Goal: Information Seeking & Learning: Learn about a topic

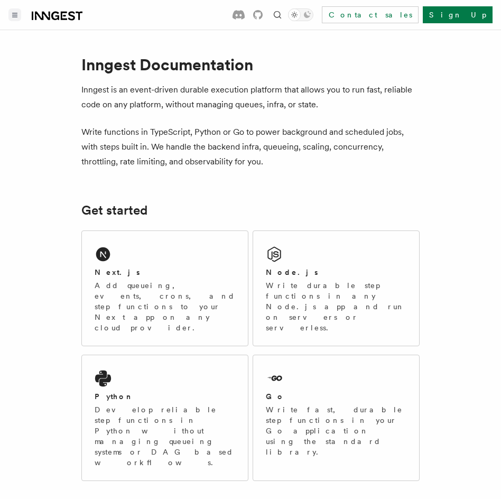
click at [14, 18] on button "Toggle navigation" at bounding box center [14, 14] width 13 height 13
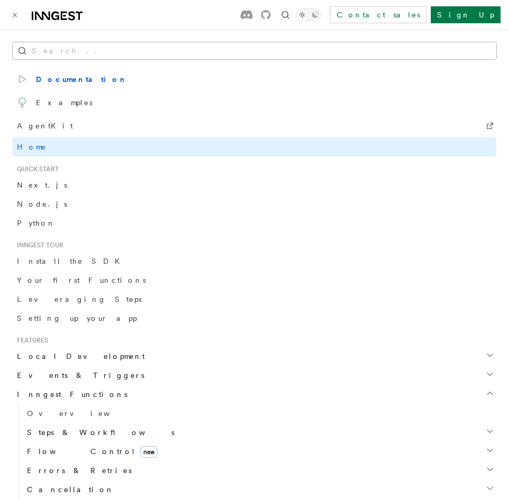
click at [51, 50] on button "Search..." at bounding box center [255, 50] width 484 height 17
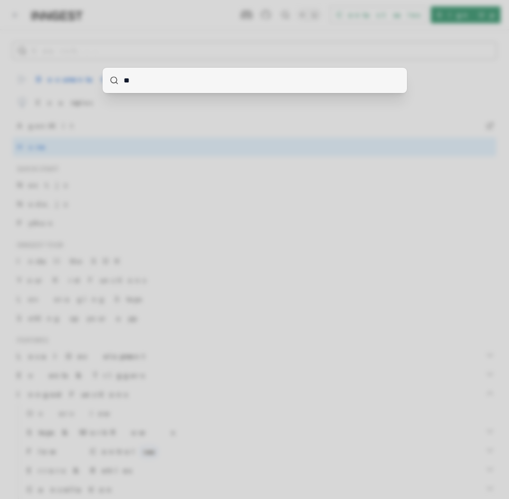
type input "***"
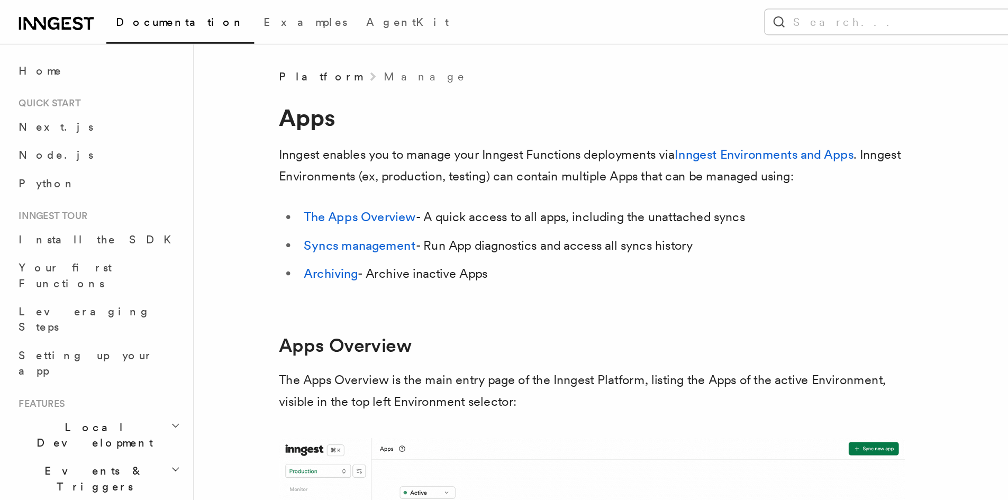
click at [260, 55] on link "Manage" at bounding box center [288, 52] width 56 height 11
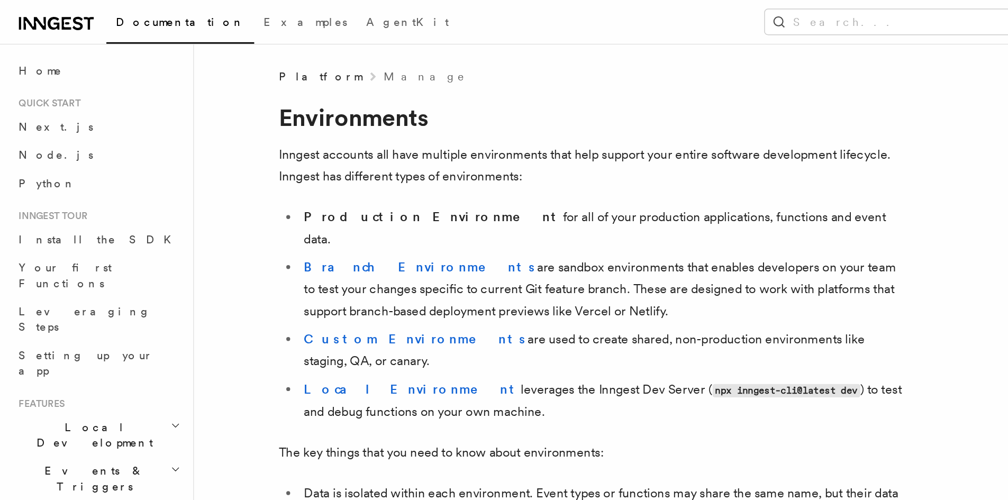
click at [260, 51] on link "Manage" at bounding box center [288, 52] width 56 height 11
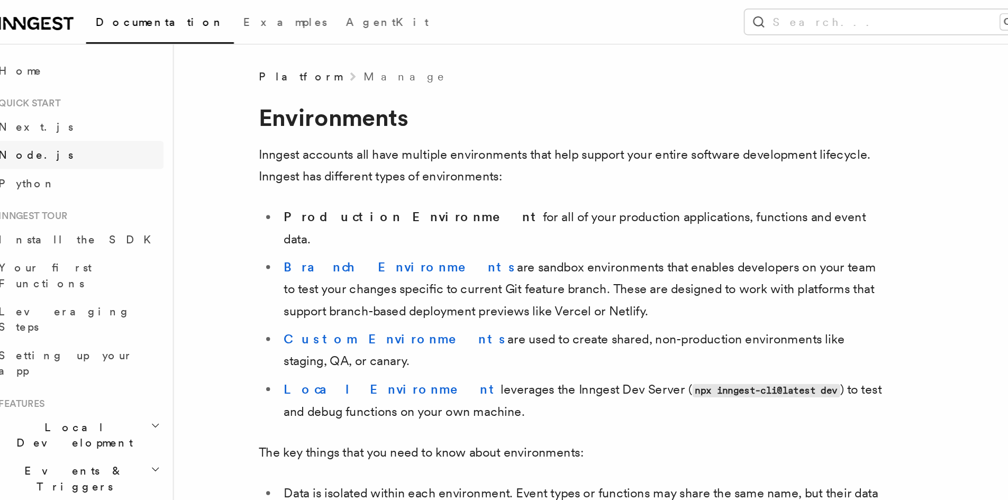
click at [52, 103] on link "Node.js" at bounding box center [66, 104] width 116 height 19
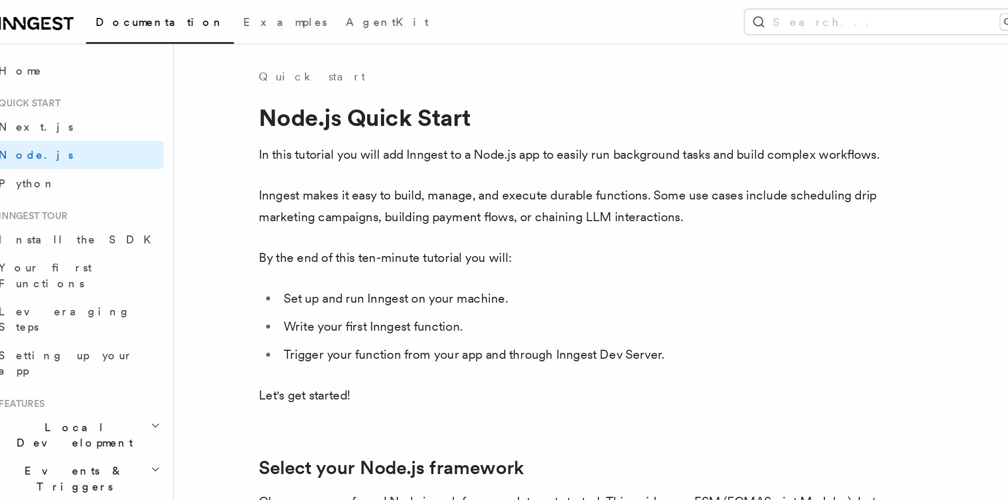
click at [52, 103] on link "Node.js" at bounding box center [66, 104] width 116 height 19
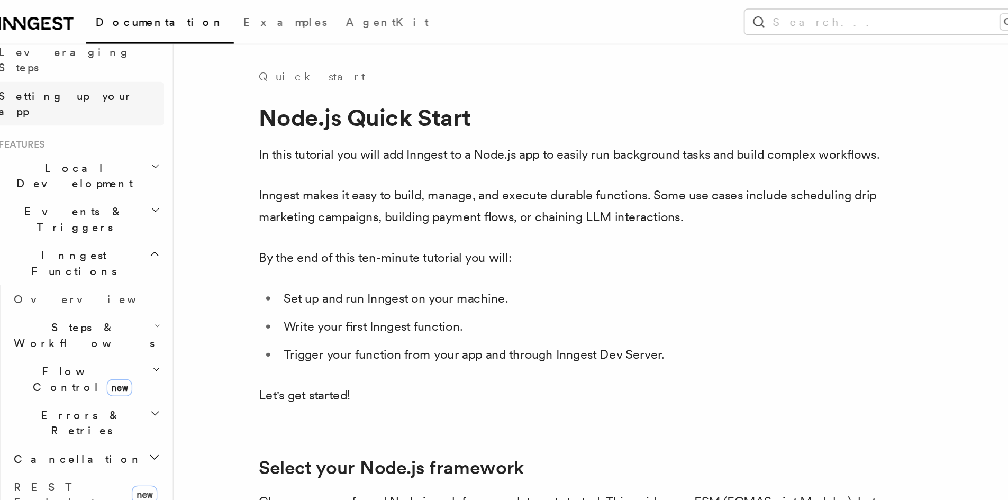
scroll to position [177, 0]
click at [114, 211] on h2 "Steps & Workflows" at bounding box center [72, 226] width 106 height 30
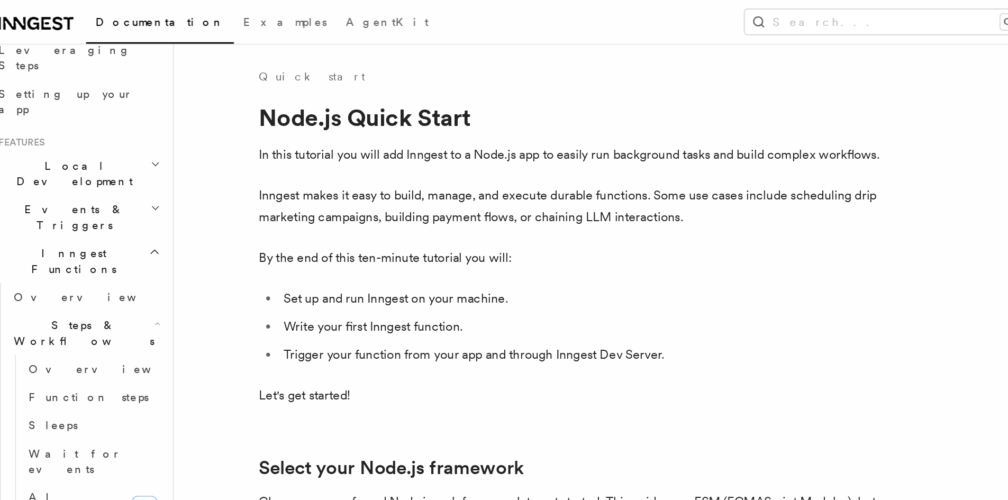
click at [114, 211] on h2 "Steps & Workflows" at bounding box center [72, 226] width 106 height 30
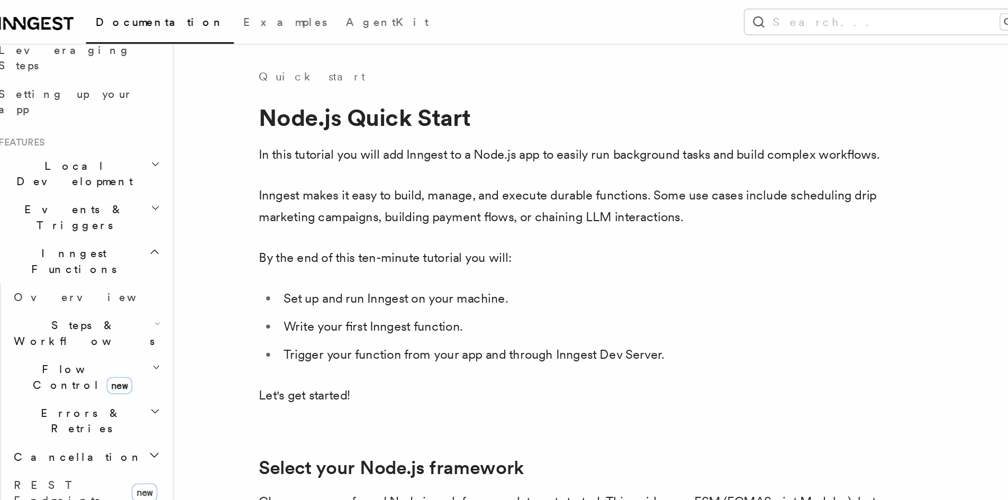
click at [117, 248] on icon "button" at bounding box center [119, 249] width 4 height 2
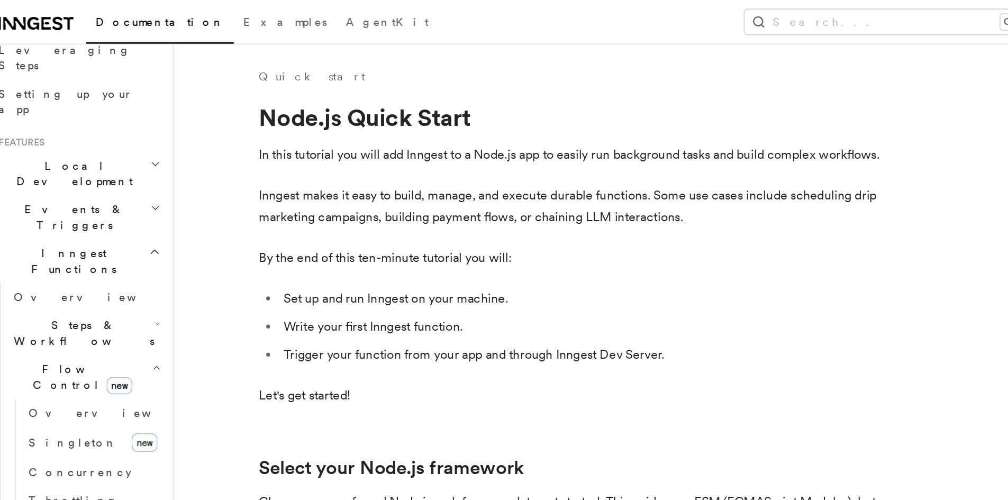
click at [117, 248] on icon "button" at bounding box center [119, 249] width 4 height 2
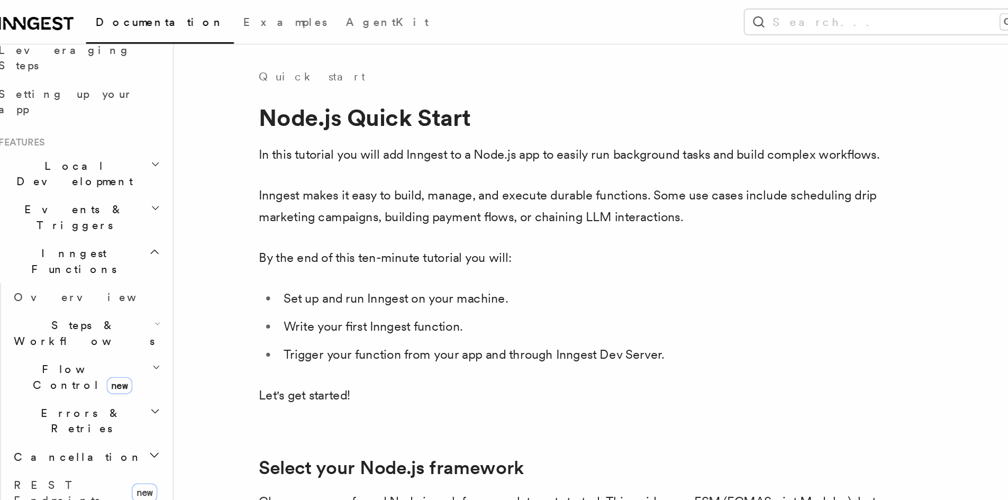
click at [111, 299] on h2 "Cancellation" at bounding box center [72, 308] width 106 height 19
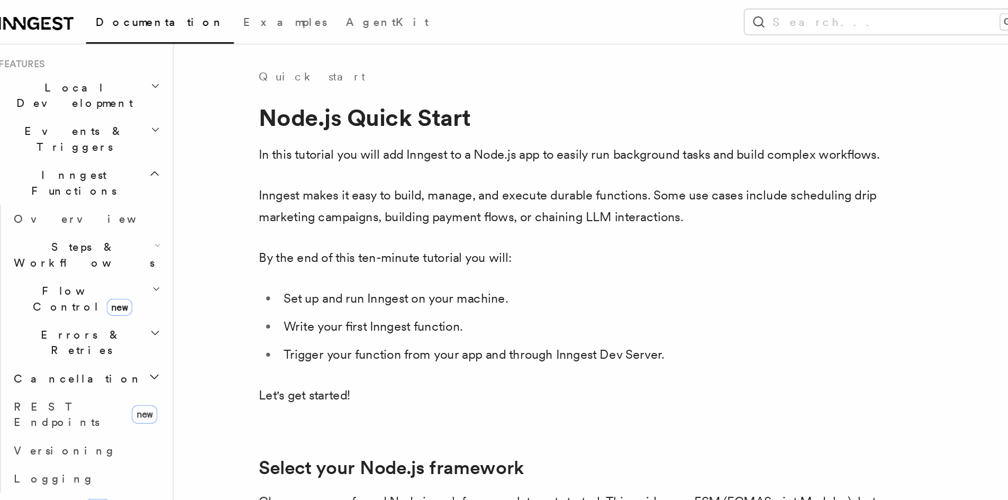
scroll to position [231, 0]
click at [114, 336] on icon "button" at bounding box center [118, 340] width 8 height 8
click at [114, 355] on icon "button" at bounding box center [118, 359] width 8 height 8
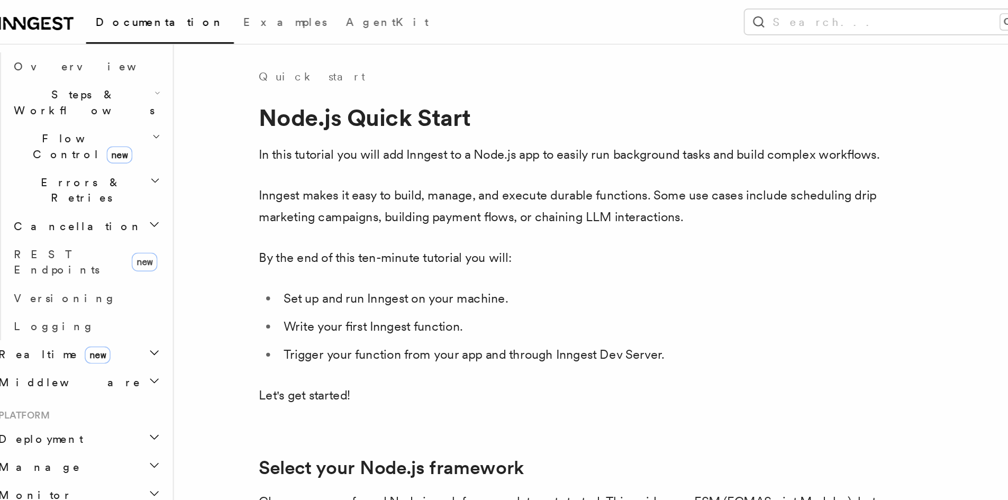
scroll to position [335, 0]
click at [114, 327] on icon "button" at bounding box center [118, 331] width 8 height 8
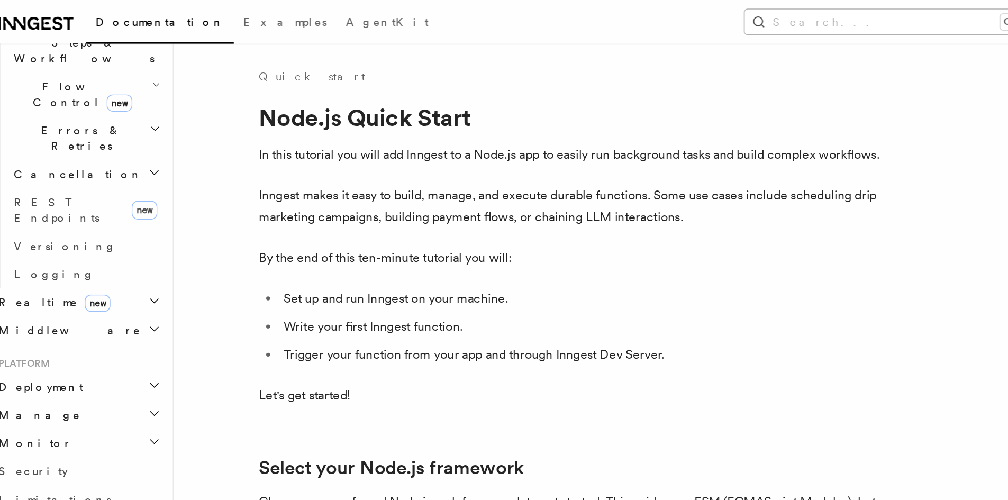
click at [501, 15] on button "Search... Ctrl+K" at bounding box center [618, 14] width 203 height 17
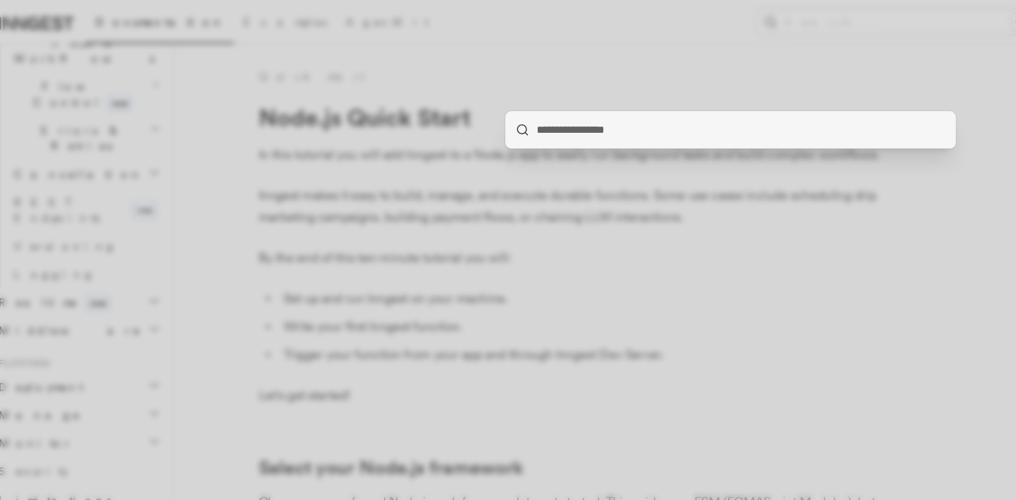
type input "*"
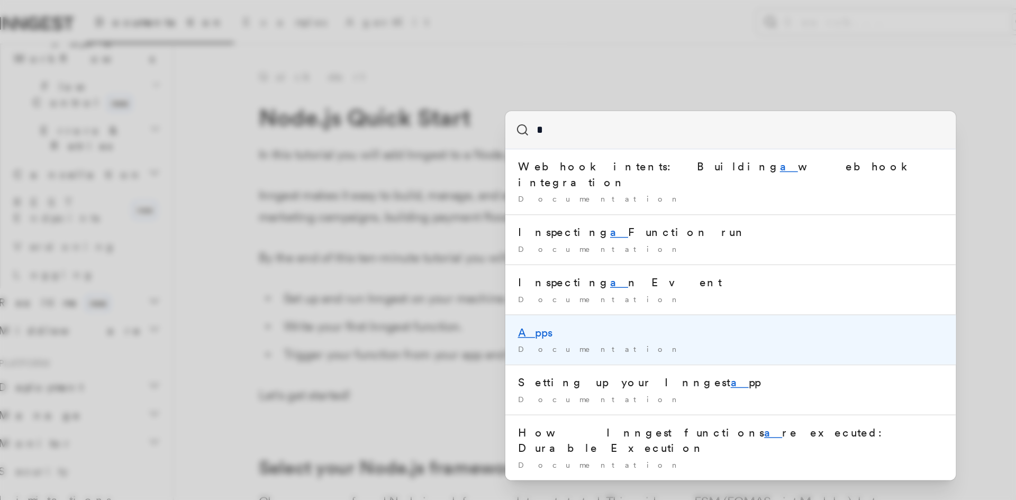
click at [481, 220] on div "A pps" at bounding box center [508, 225] width 288 height 11
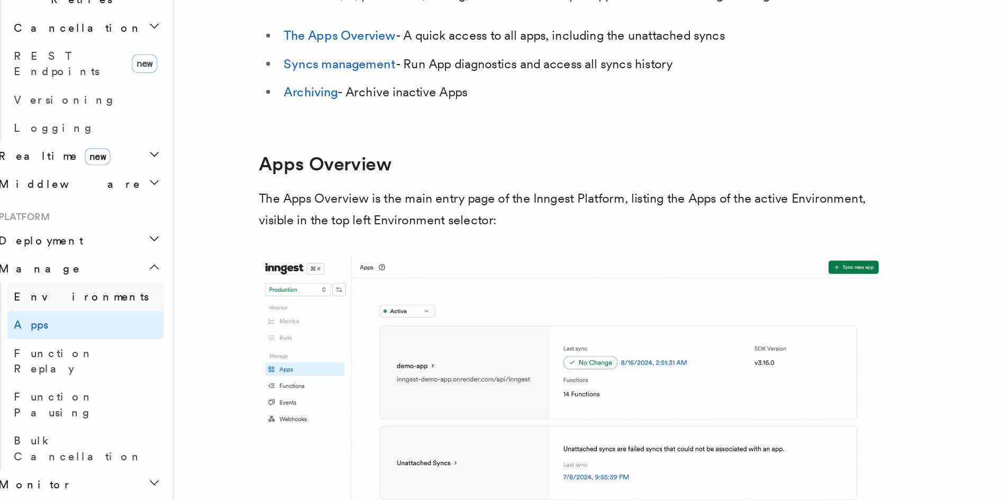
scroll to position [403, 0]
click at [114, 241] on icon "button" at bounding box center [118, 245] width 8 height 8
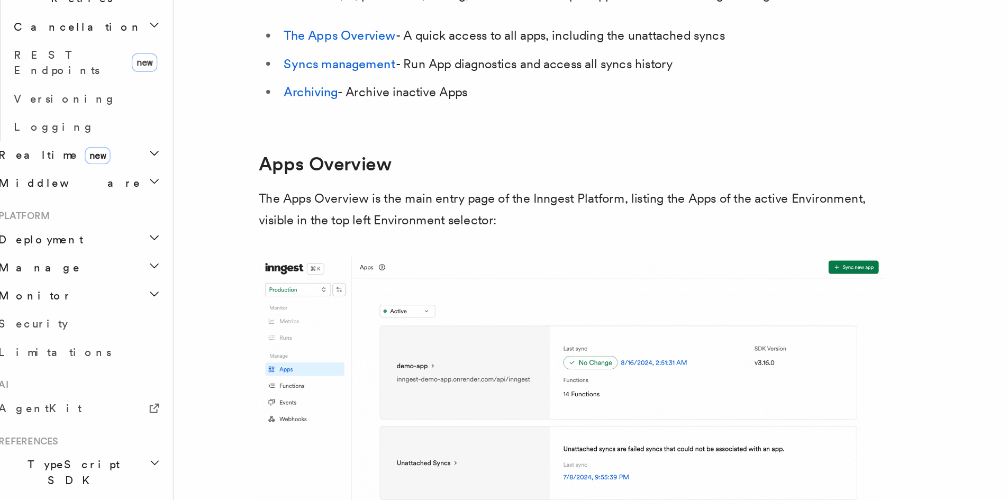
scroll to position [368, 0]
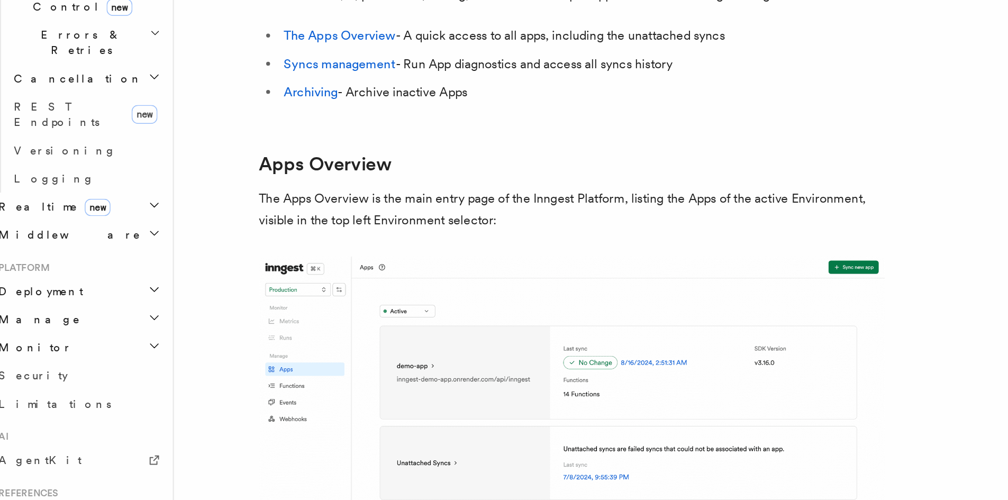
click at [114, 276] on icon "button" at bounding box center [118, 280] width 8 height 8
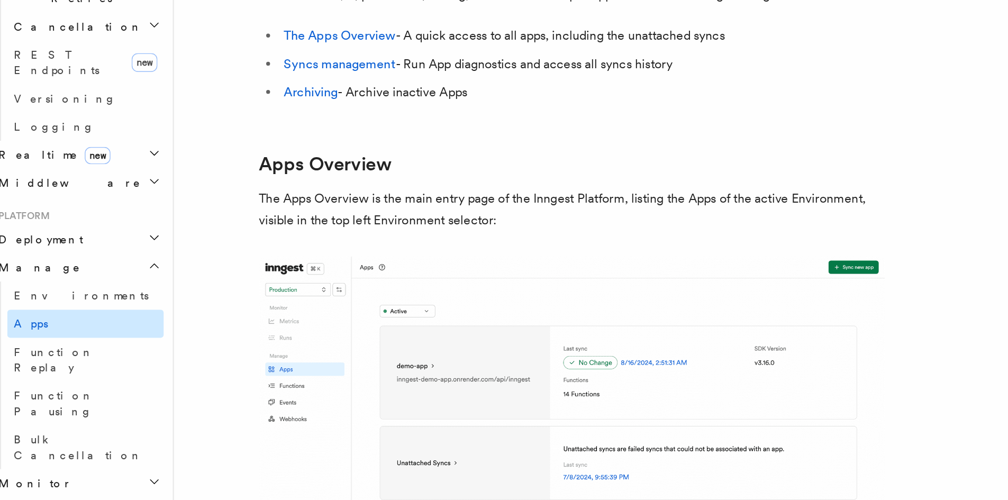
click at [89, 275] on link "Apps" at bounding box center [72, 284] width 106 height 19
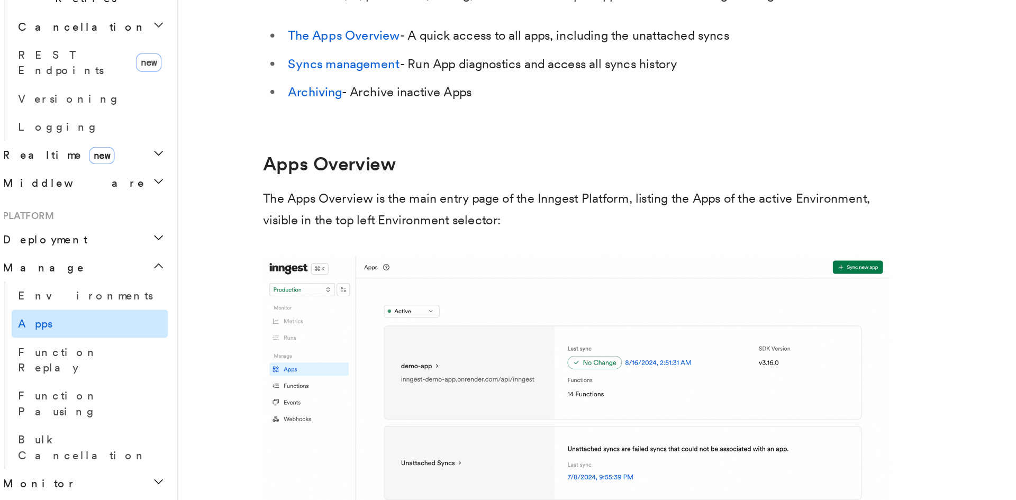
scroll to position [0, 0]
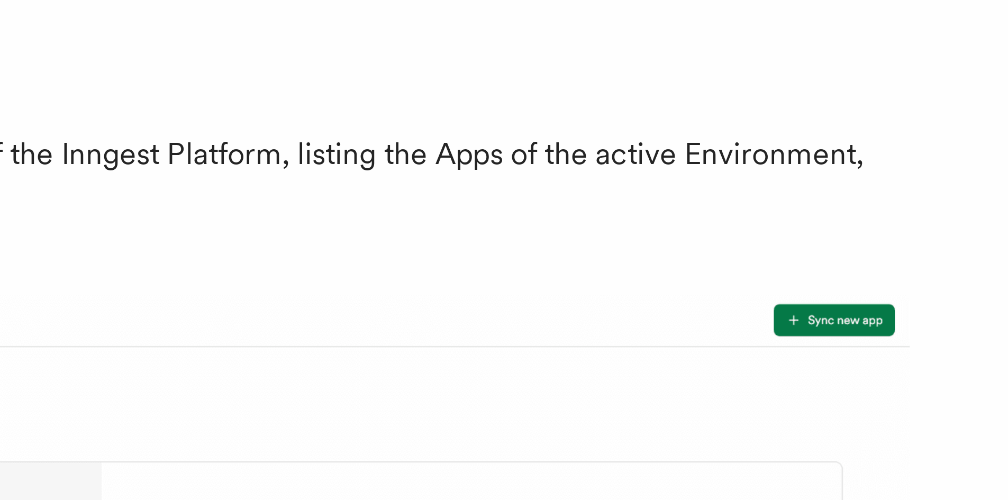
click at [501, 306] on img at bounding box center [400, 411] width 423 height 230
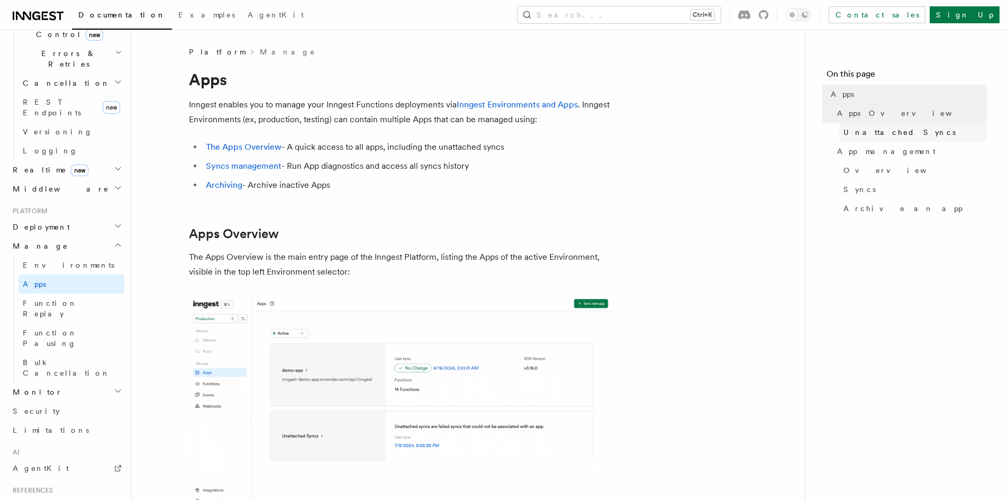
click at [501, 135] on span "Unattached Syncs" at bounding box center [899, 132] width 112 height 11
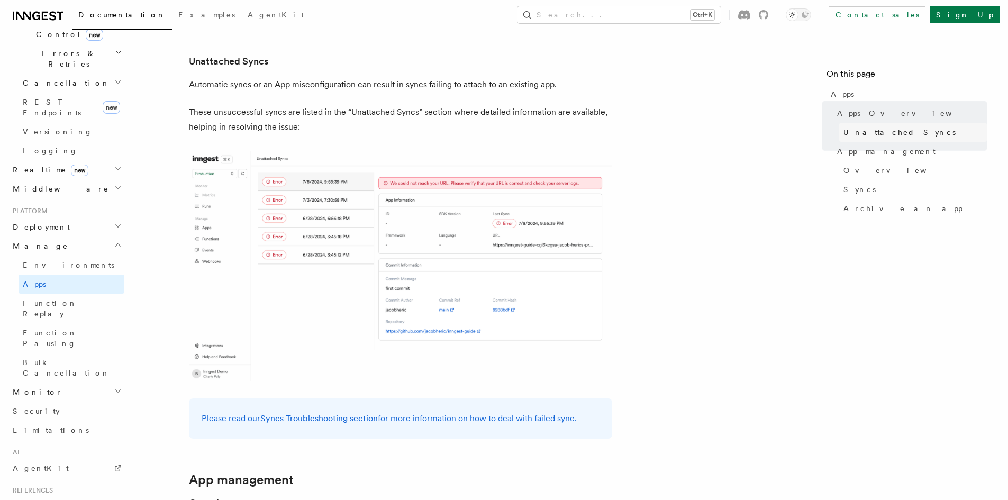
scroll to position [543, 0]
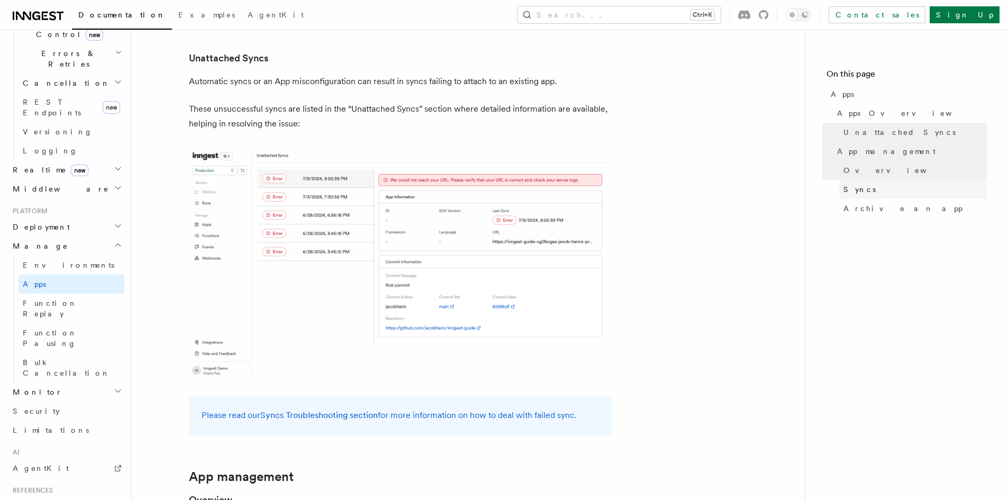
click at [501, 191] on span "Syncs" at bounding box center [859, 189] width 32 height 11
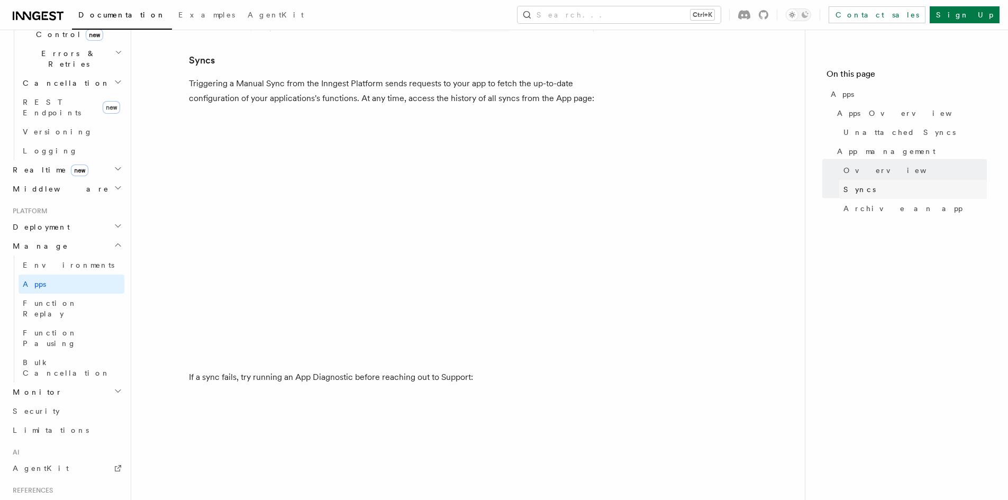
scroll to position [1332, 0]
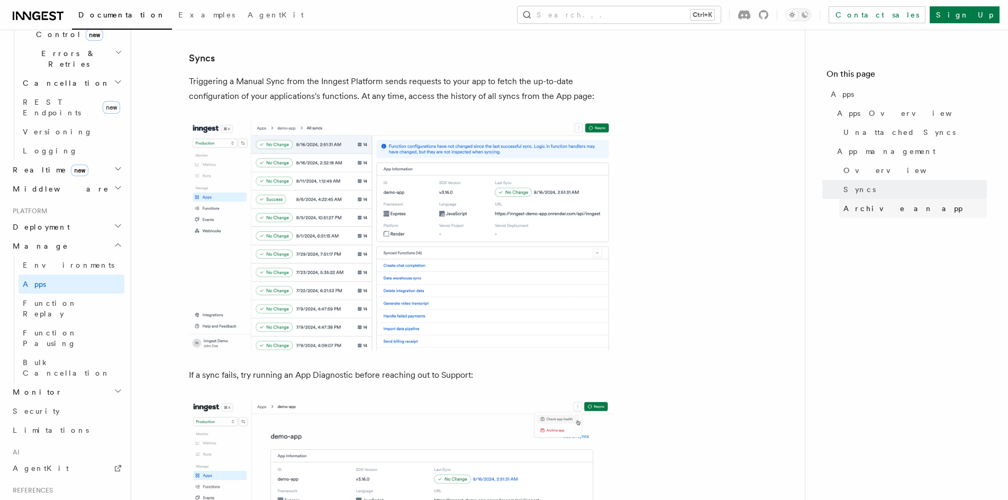
click at [501, 212] on span "Archive an app" at bounding box center [902, 208] width 119 height 11
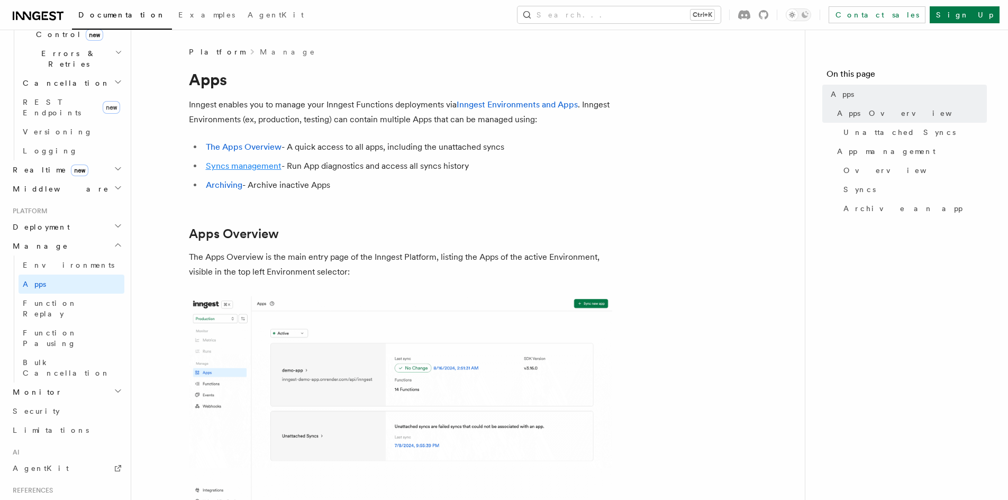
click at [255, 168] on link "Syncs management" at bounding box center [244, 166] width 76 height 10
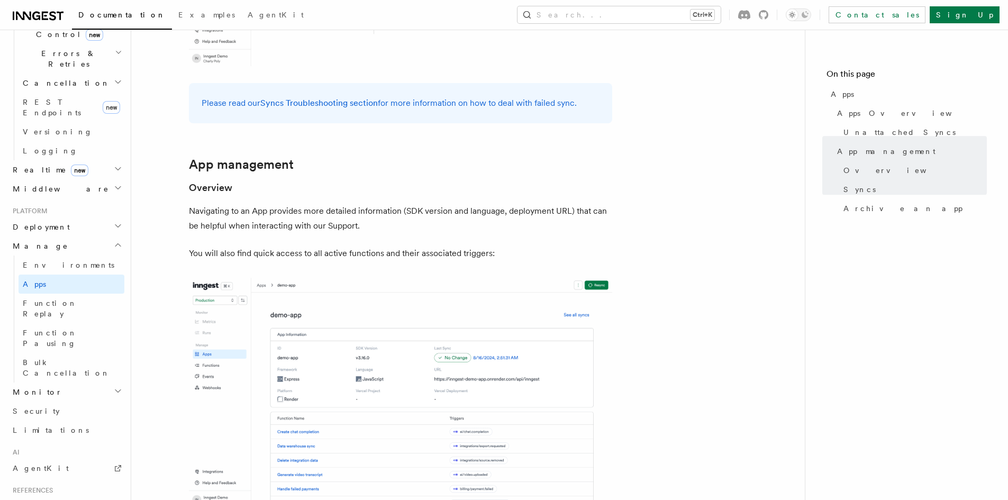
scroll to position [813, 0]
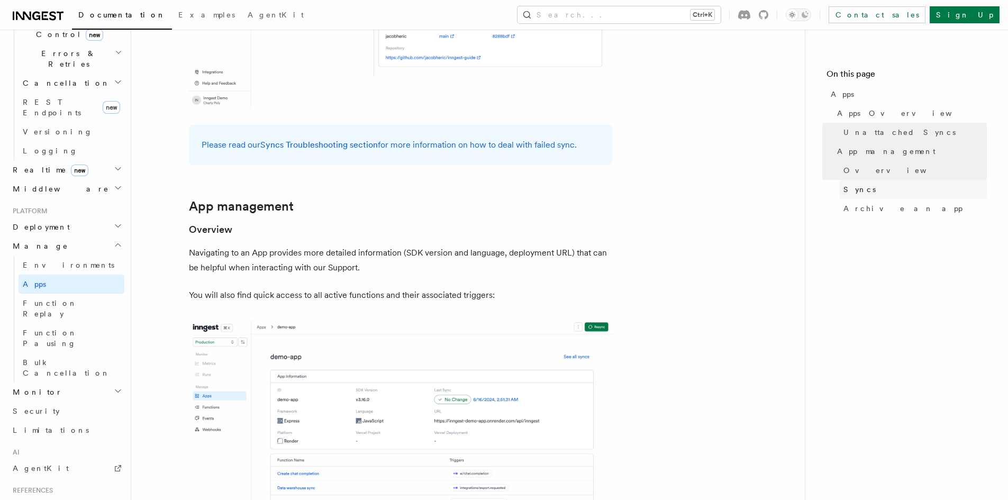
click at [501, 195] on link "Syncs" at bounding box center [913, 189] width 148 height 19
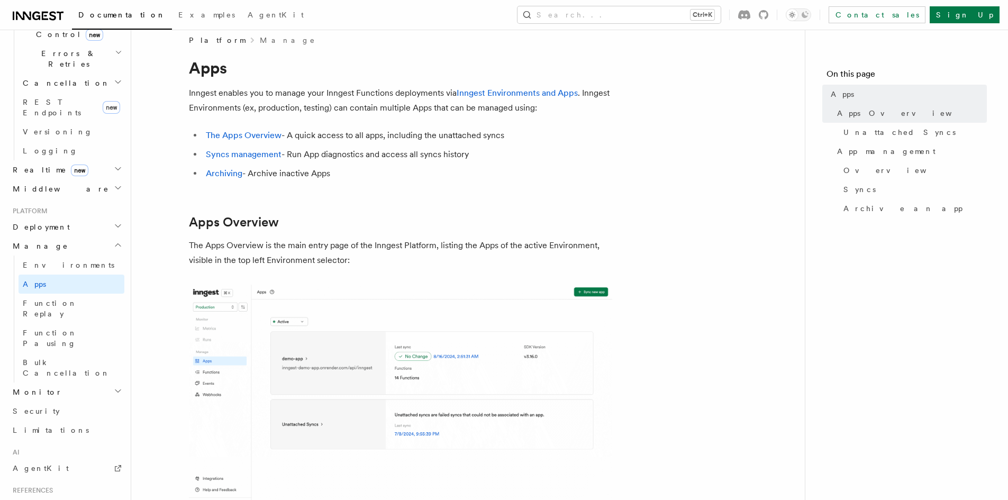
scroll to position [0, 0]
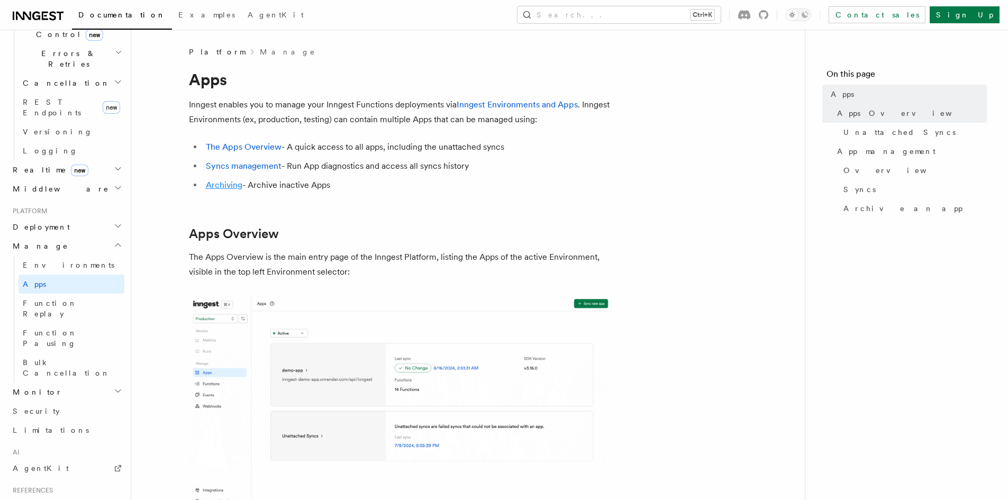
click at [232, 186] on link "Archiving" at bounding box center [224, 185] width 36 height 10
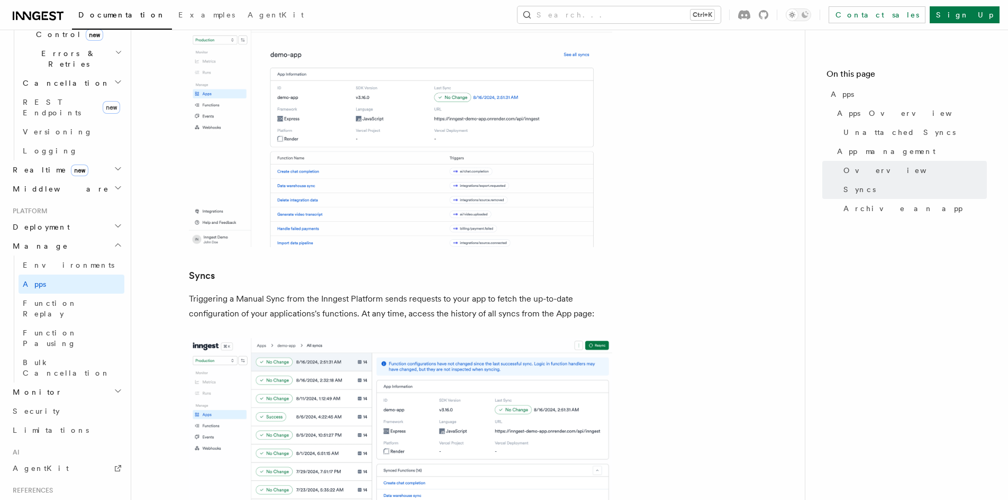
scroll to position [1111, 0]
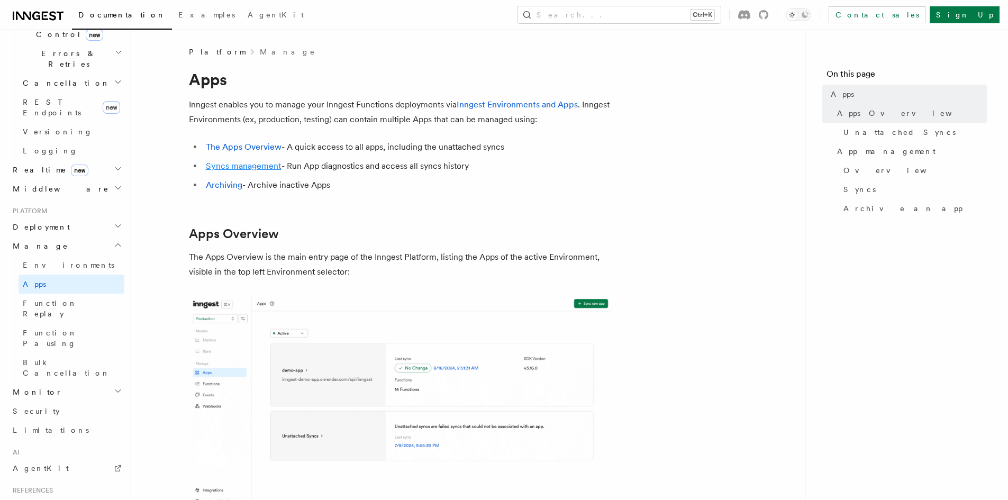
click at [251, 166] on link "Syncs management" at bounding box center [244, 166] width 76 height 10
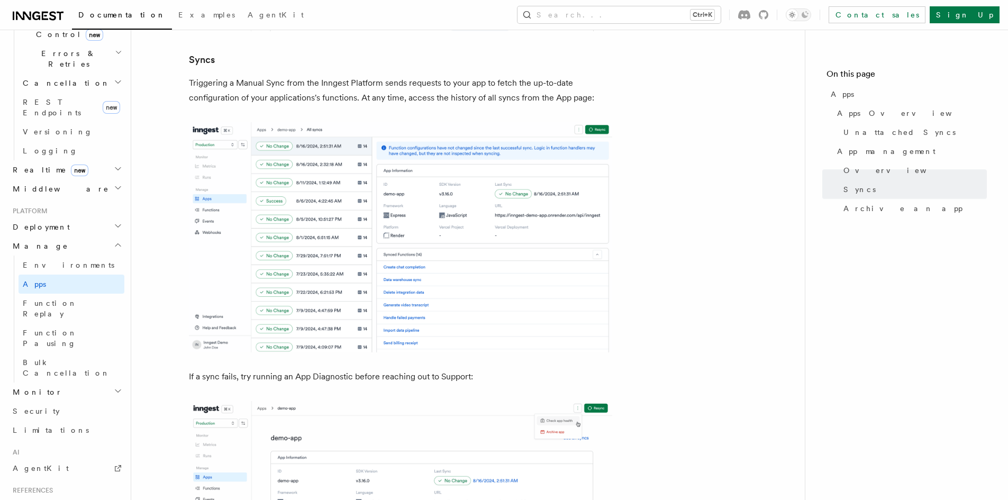
scroll to position [1332, 0]
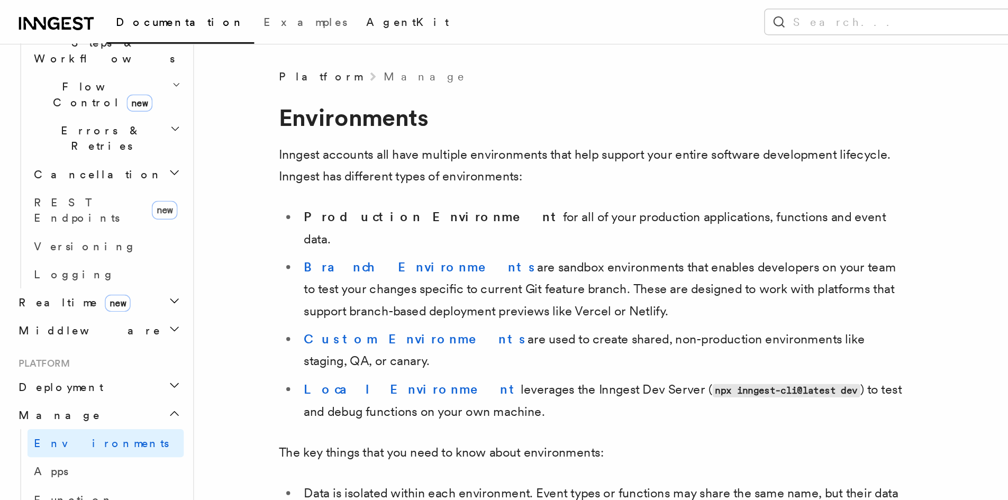
scroll to position [403, 0]
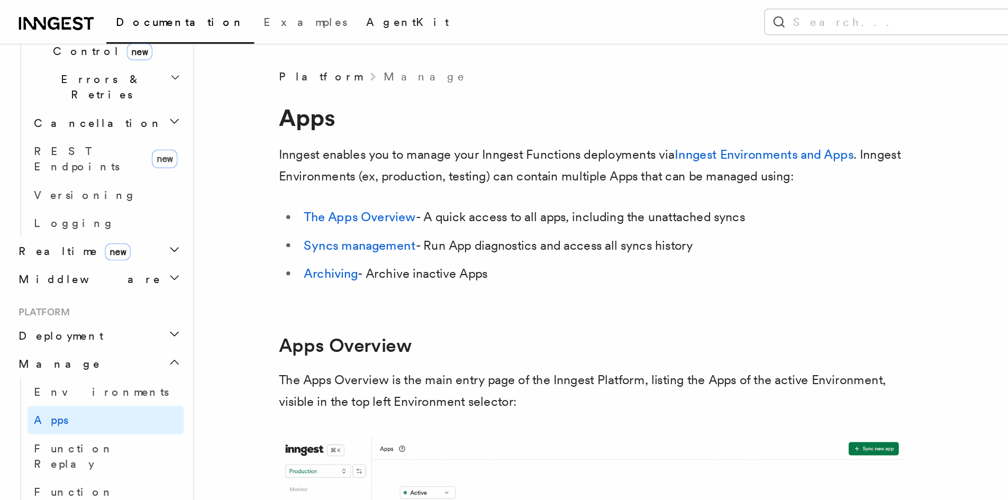
scroll to position [368, 0]
